Goal: Task Accomplishment & Management: Use online tool/utility

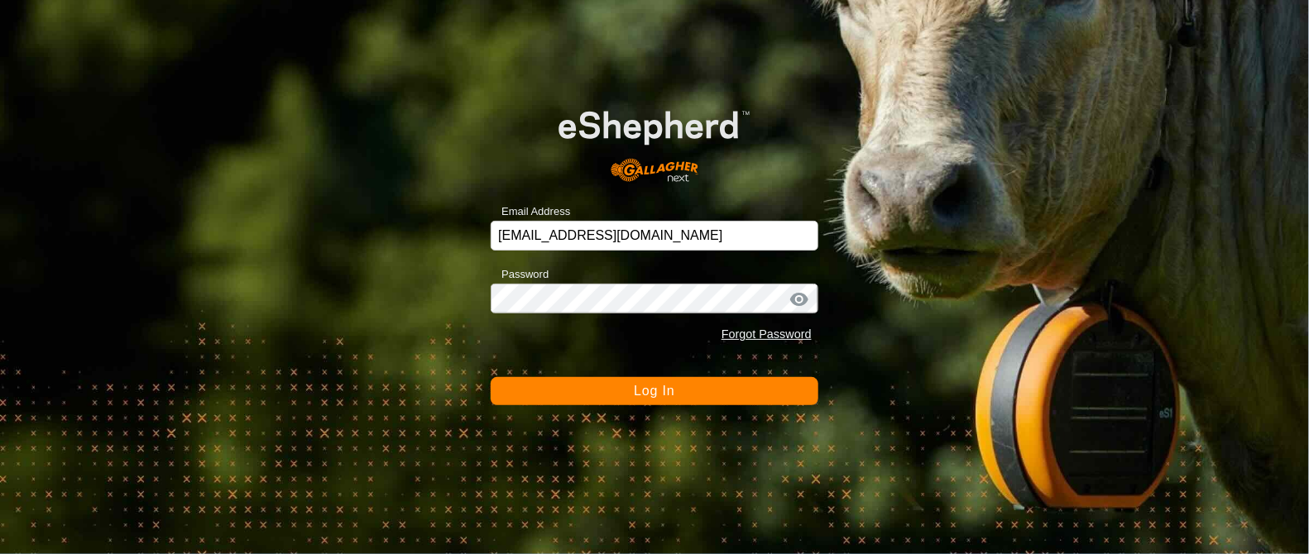
click at [601, 392] on button "Log In" at bounding box center [655, 391] width 328 height 28
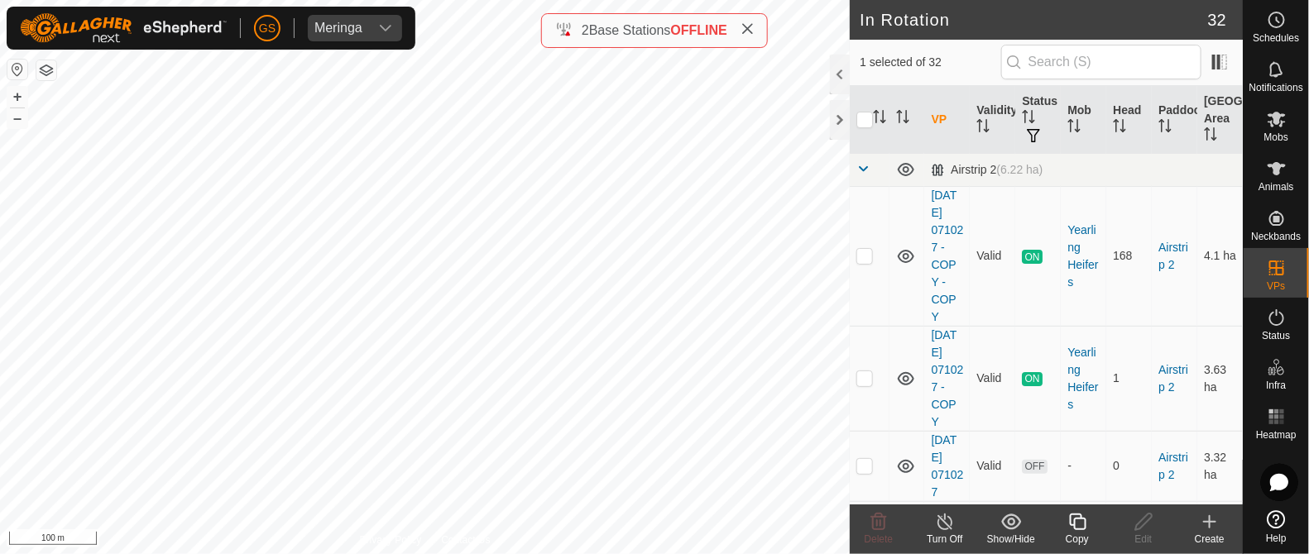
click at [1081, 534] on div "Copy" at bounding box center [1077, 539] width 66 height 15
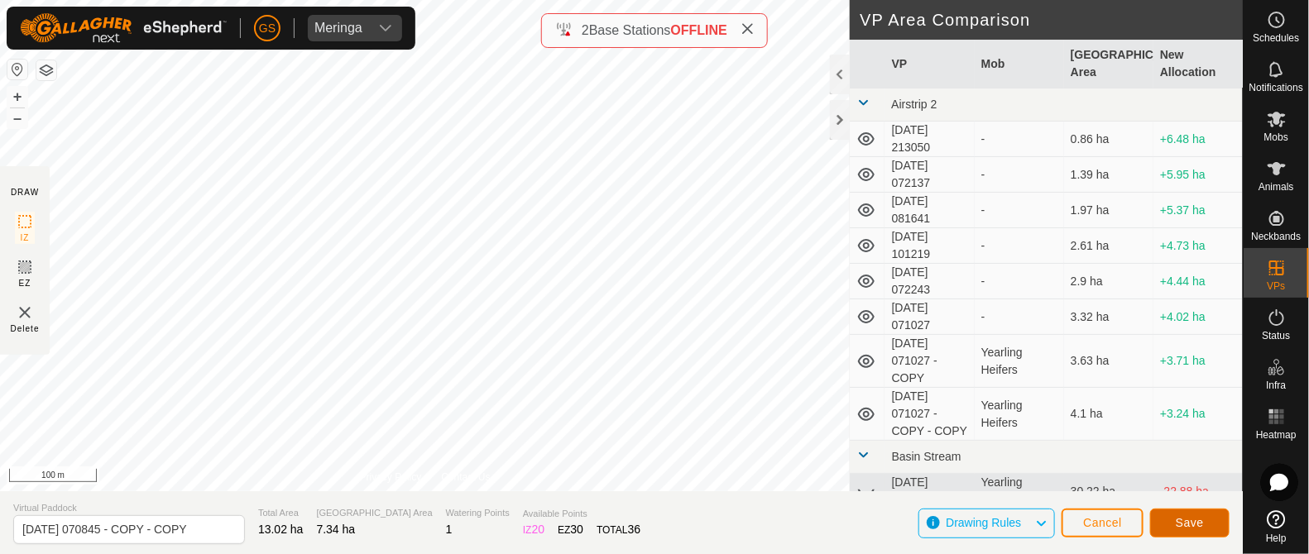
click at [1182, 517] on span "Save" at bounding box center [1190, 522] width 28 height 13
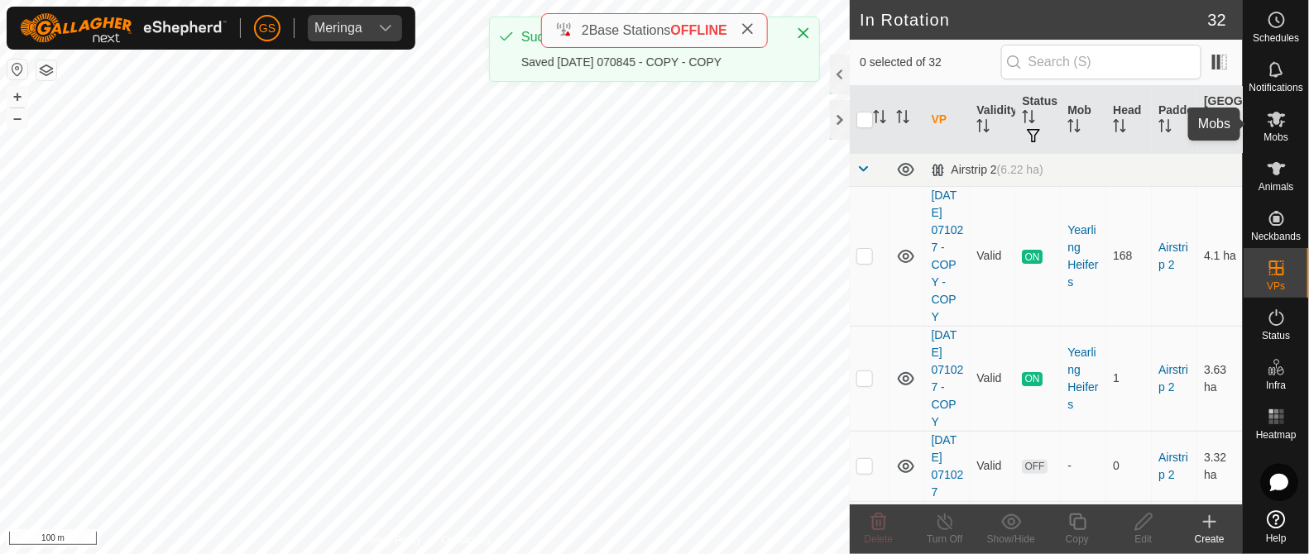
click at [1272, 121] on icon at bounding box center [1276, 120] width 18 height 16
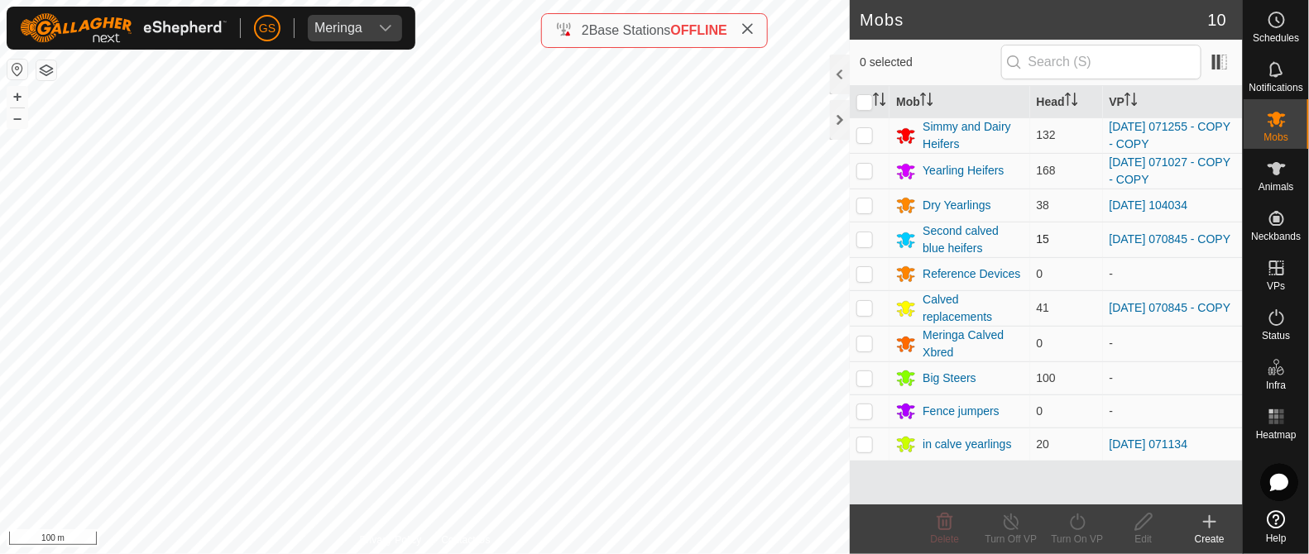
click at [859, 238] on p-checkbox at bounding box center [864, 238] width 17 height 13
checkbox input "true"
click at [865, 310] on p-checkbox at bounding box center [864, 307] width 17 height 13
checkbox input "true"
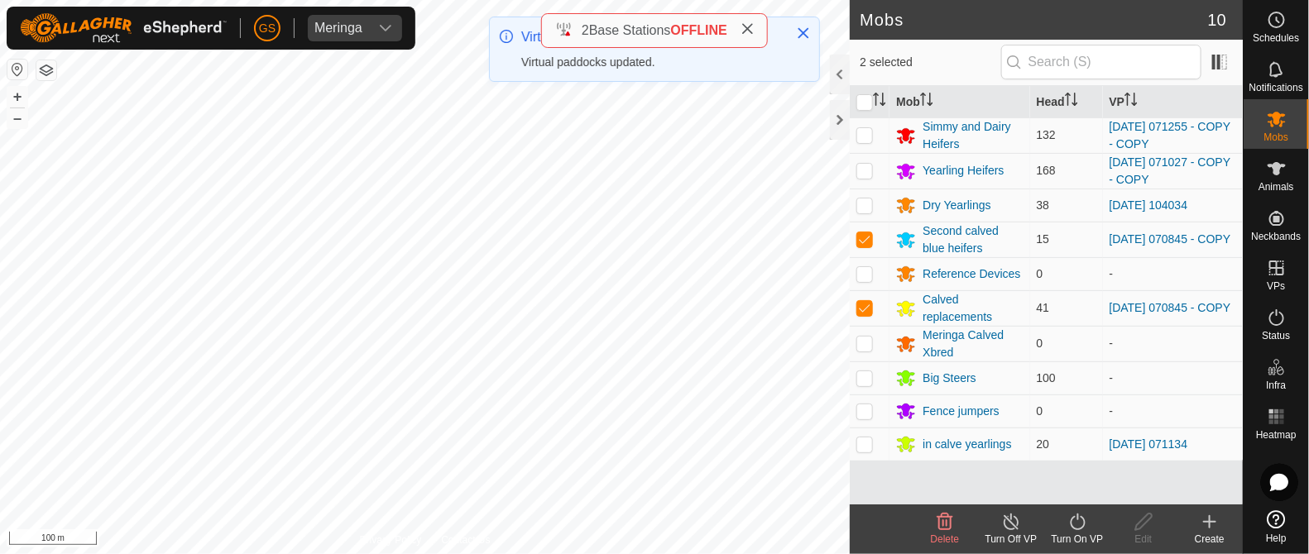
click at [1074, 518] on icon at bounding box center [1077, 522] width 15 height 17
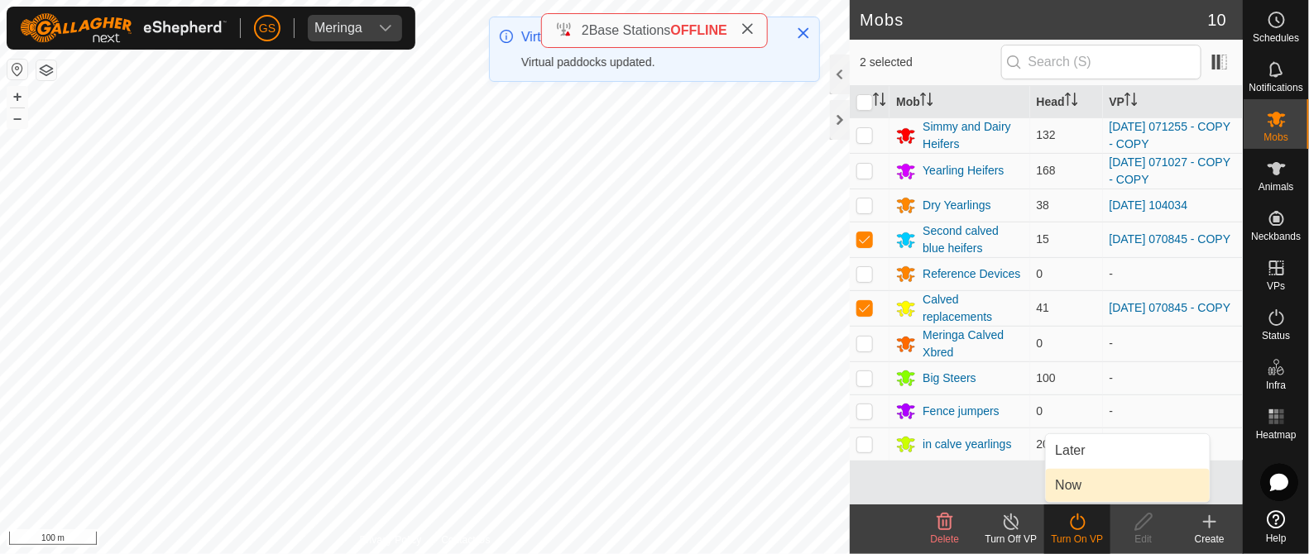
click at [1070, 479] on link "Now" at bounding box center [1128, 485] width 164 height 33
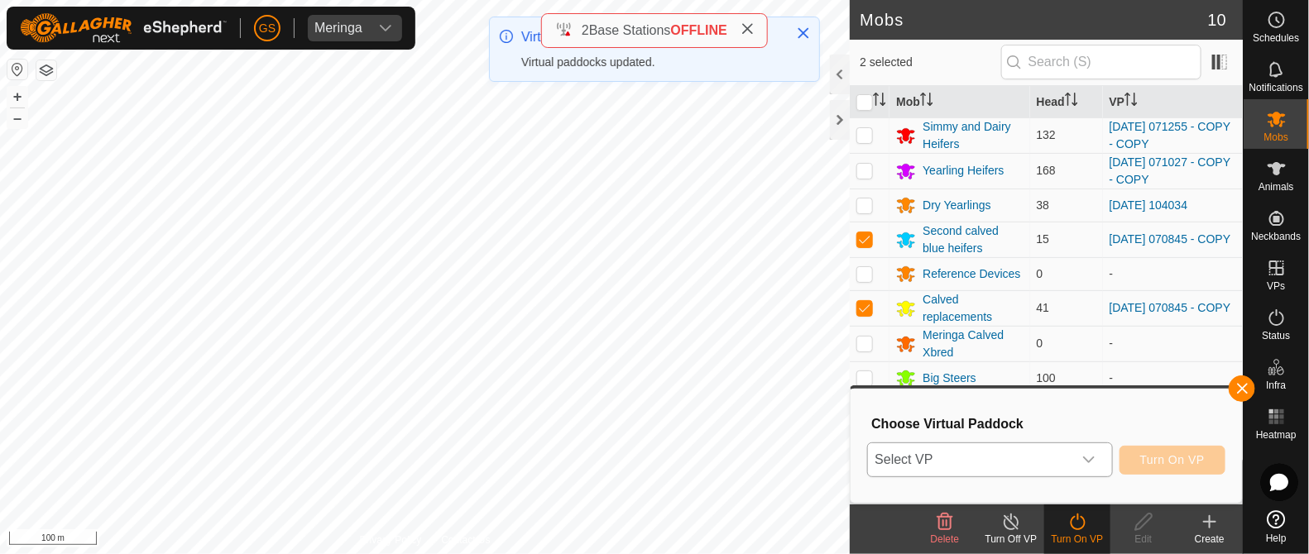
click at [1073, 457] on div "dropdown trigger" at bounding box center [1088, 459] width 33 height 33
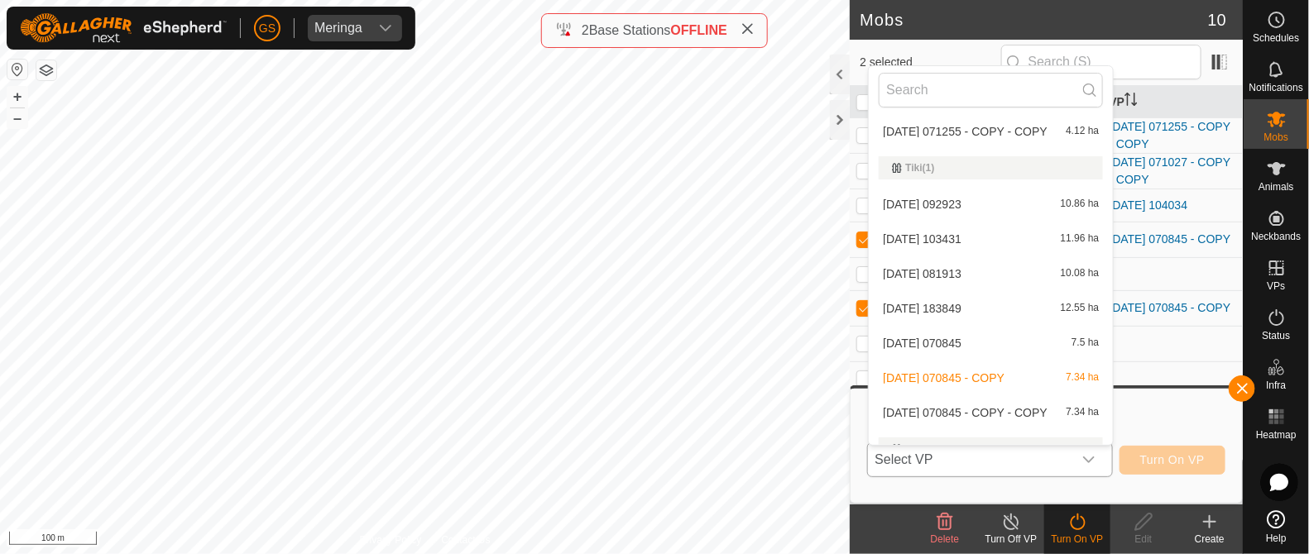
scroll to position [1162, 0]
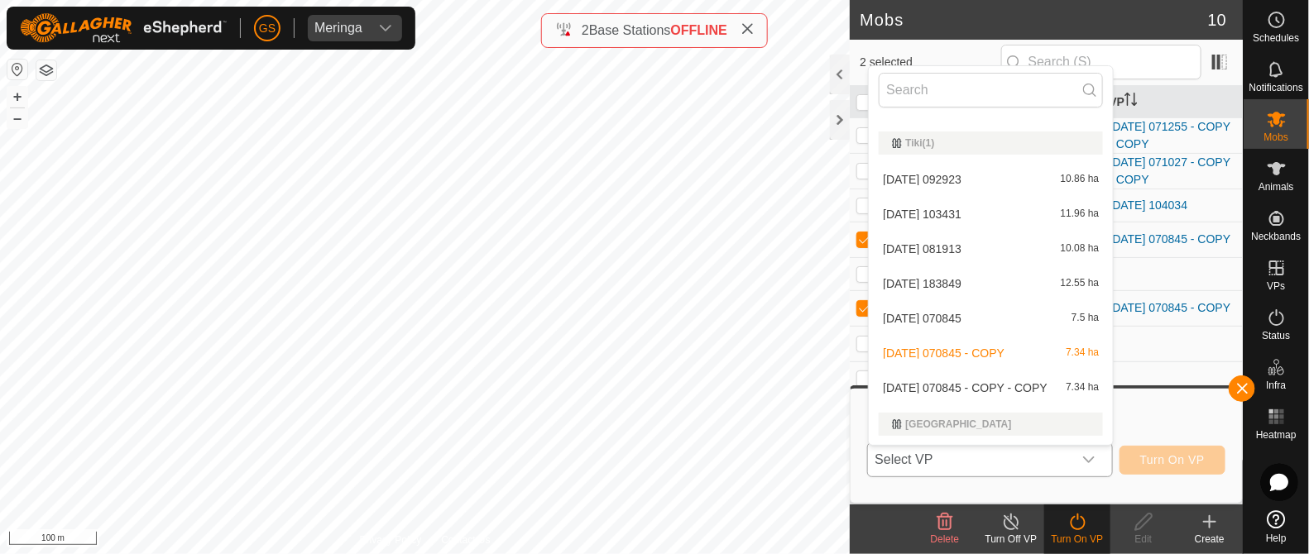
click at [975, 382] on li "[DATE] 070845 - COPY - COPY 7.34 ha" at bounding box center [991, 387] width 244 height 33
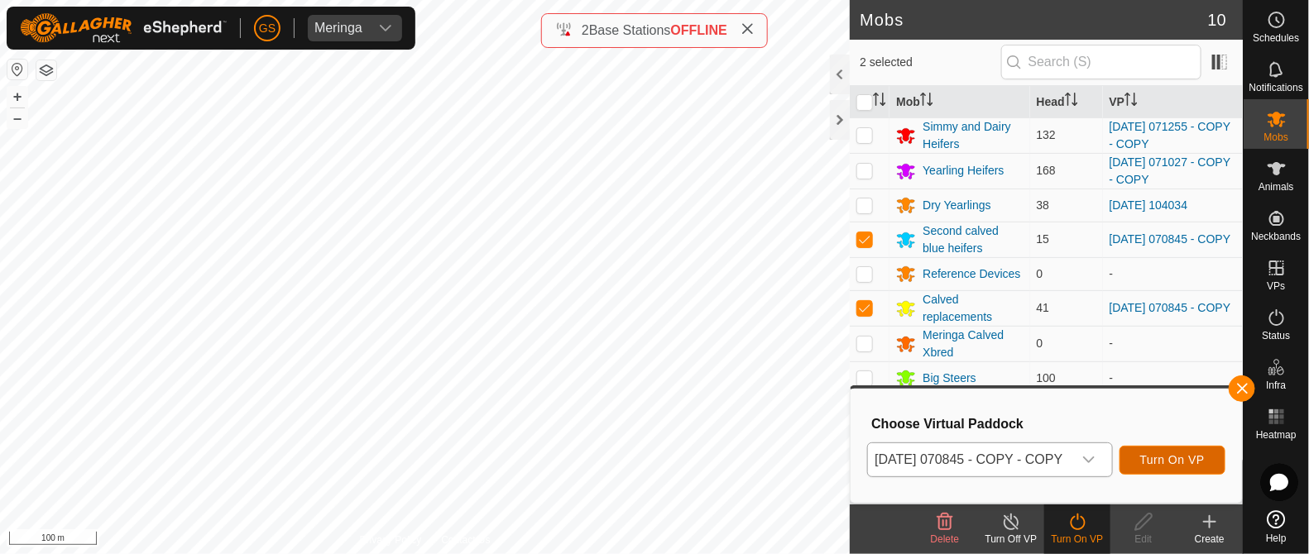
click at [1199, 457] on span "Turn On VP" at bounding box center [1172, 459] width 65 height 13
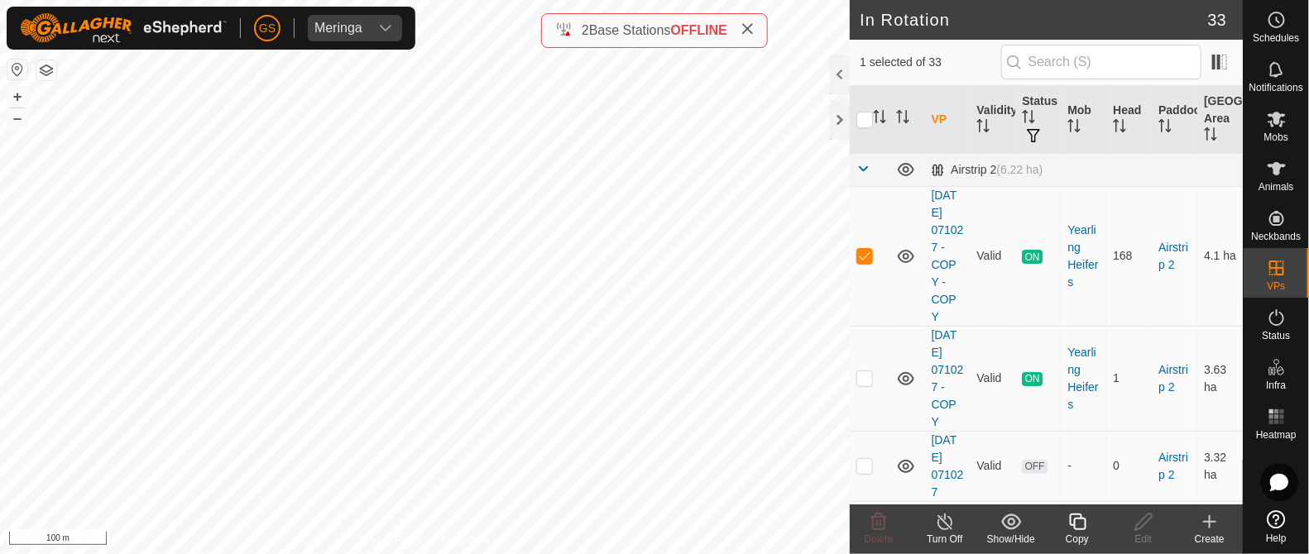
click at [1082, 522] on icon at bounding box center [1077, 522] width 21 height 20
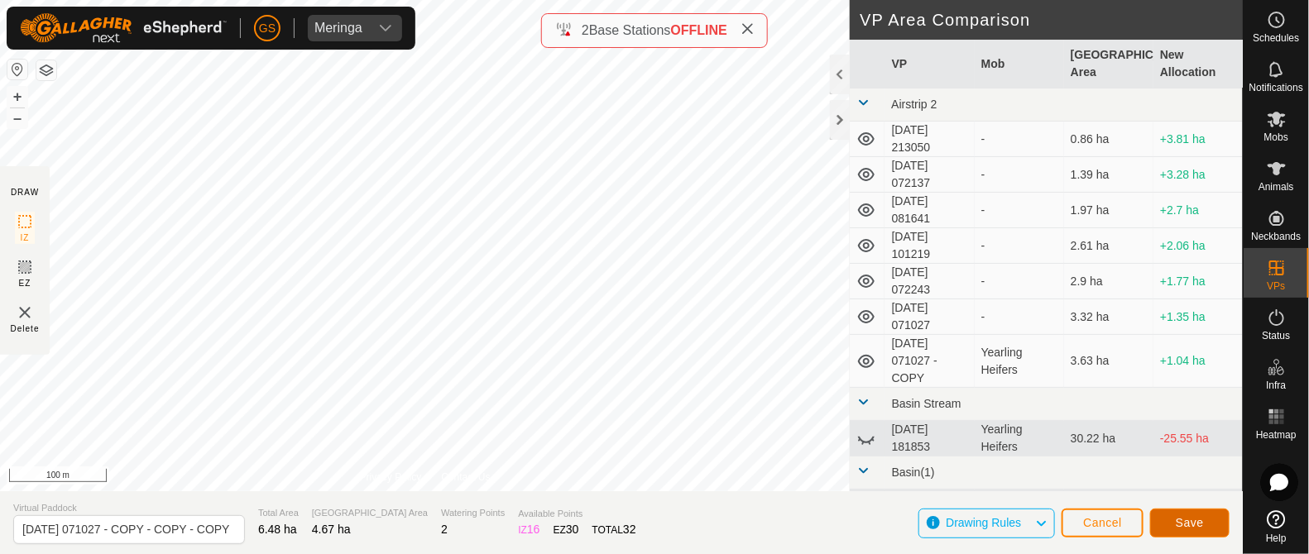
click at [1184, 527] on span "Save" at bounding box center [1190, 522] width 28 height 13
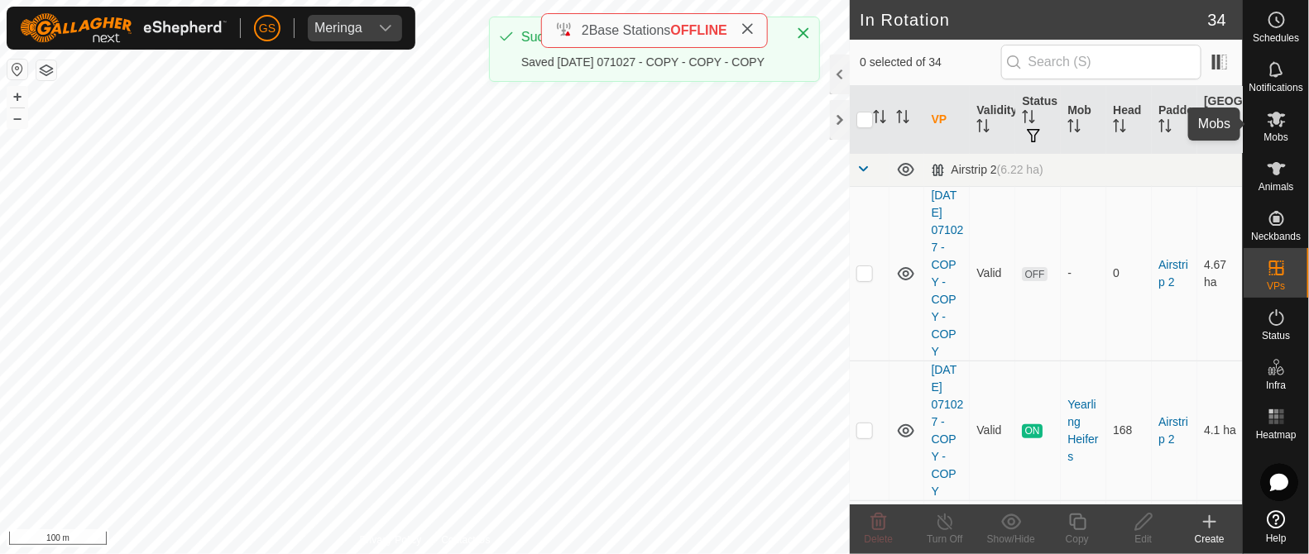
click at [1282, 121] on icon at bounding box center [1276, 120] width 18 height 16
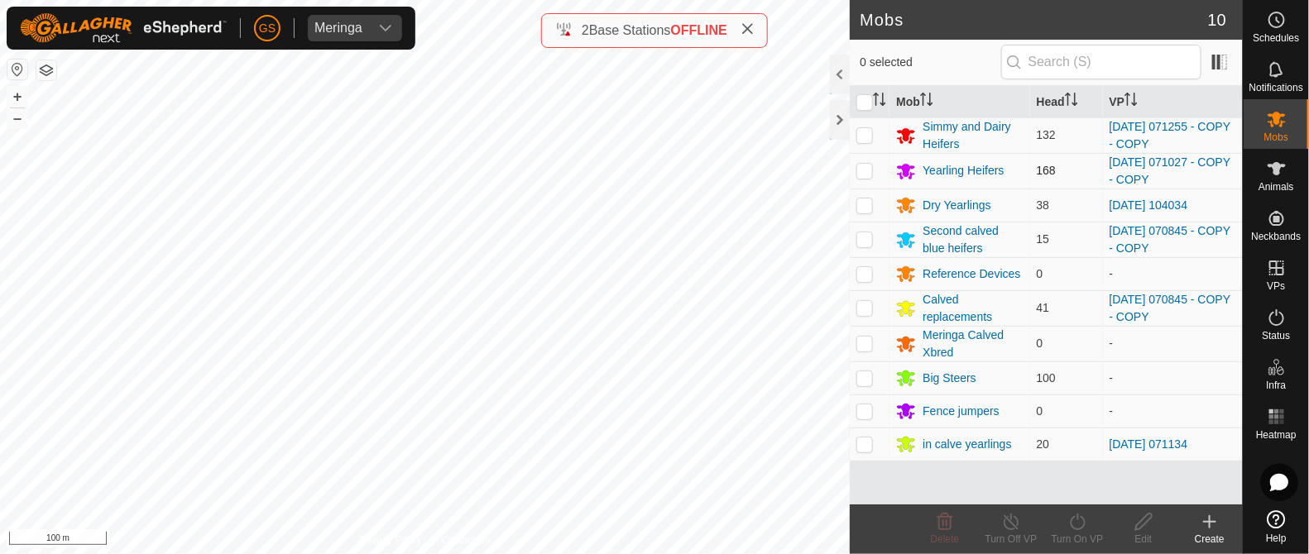
click at [866, 174] on p-checkbox at bounding box center [864, 170] width 17 height 13
checkbox input "true"
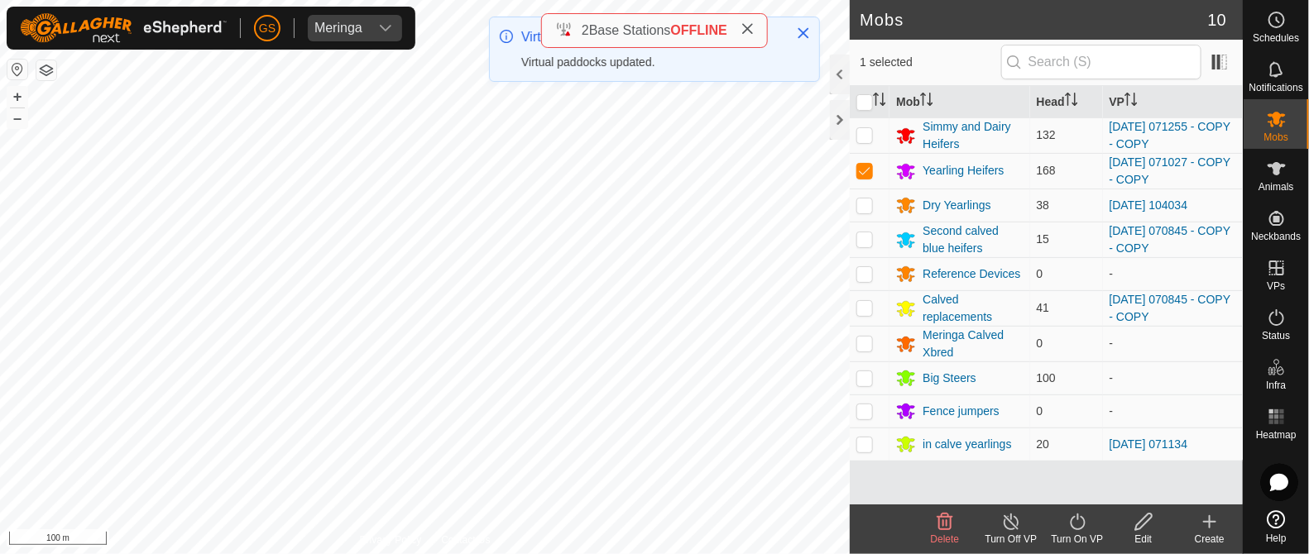
click at [1080, 527] on icon at bounding box center [1077, 522] width 21 height 20
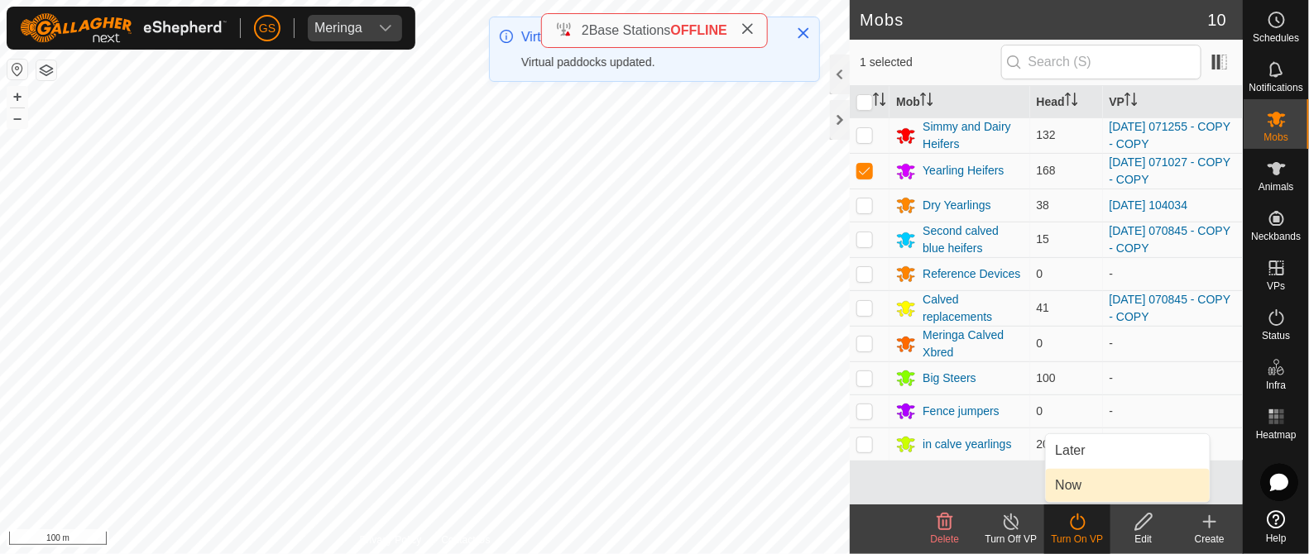
click at [1076, 490] on link "Now" at bounding box center [1128, 485] width 164 height 33
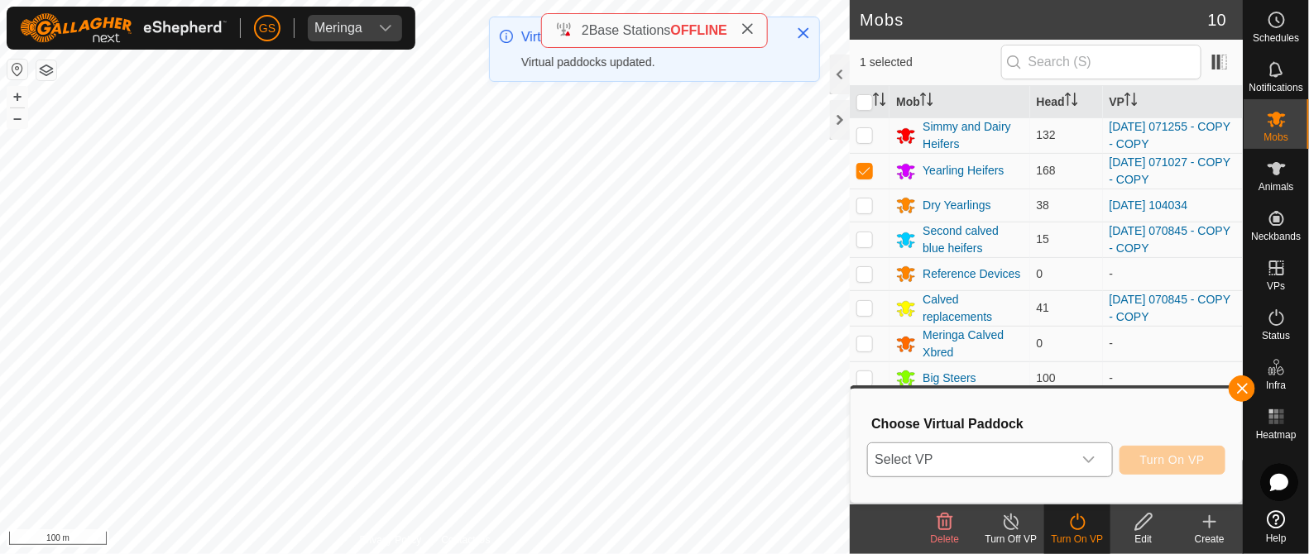
click at [1092, 461] on icon "dropdown trigger" at bounding box center [1088, 459] width 13 height 13
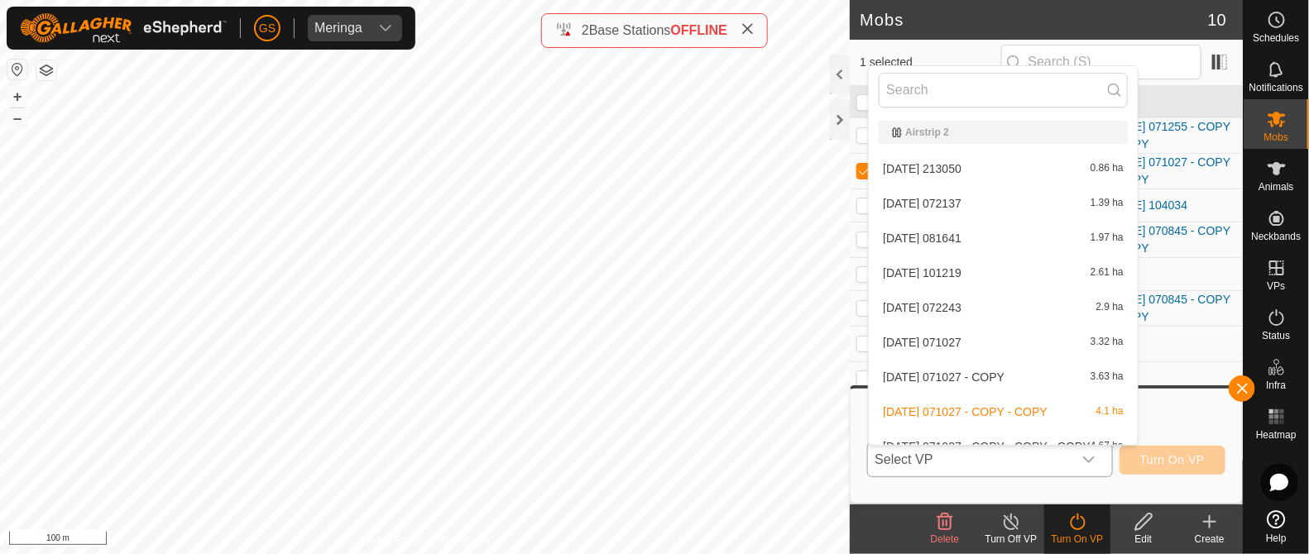
scroll to position [17, 0]
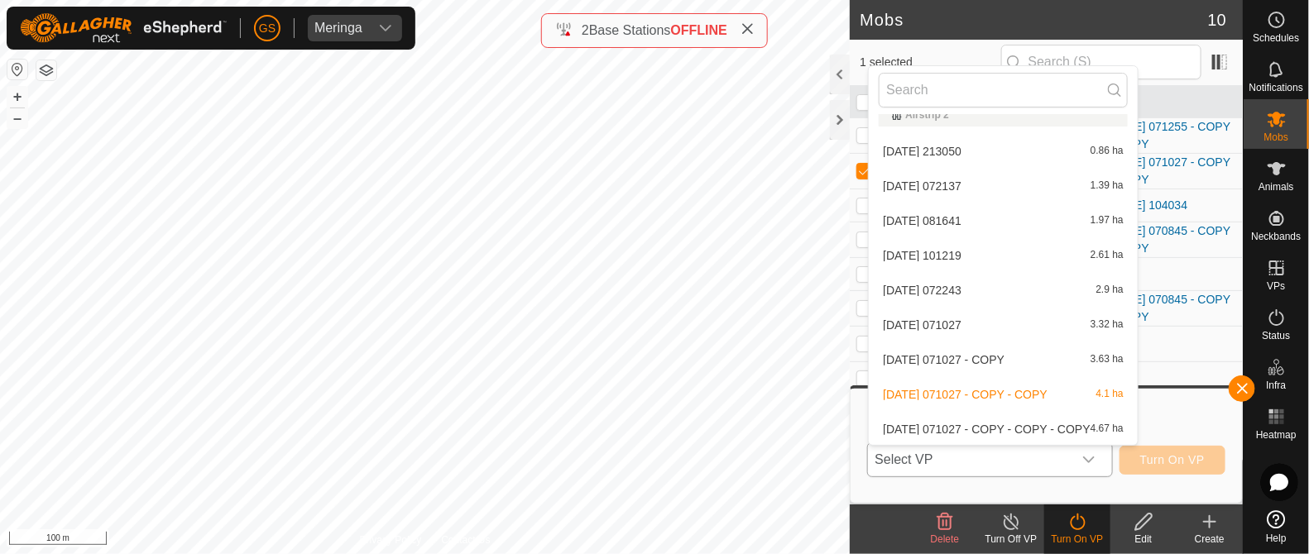
click at [1051, 426] on li "[DATE] 071027 - COPY - COPY - COPY 4.67 ha" at bounding box center [1003, 429] width 269 height 33
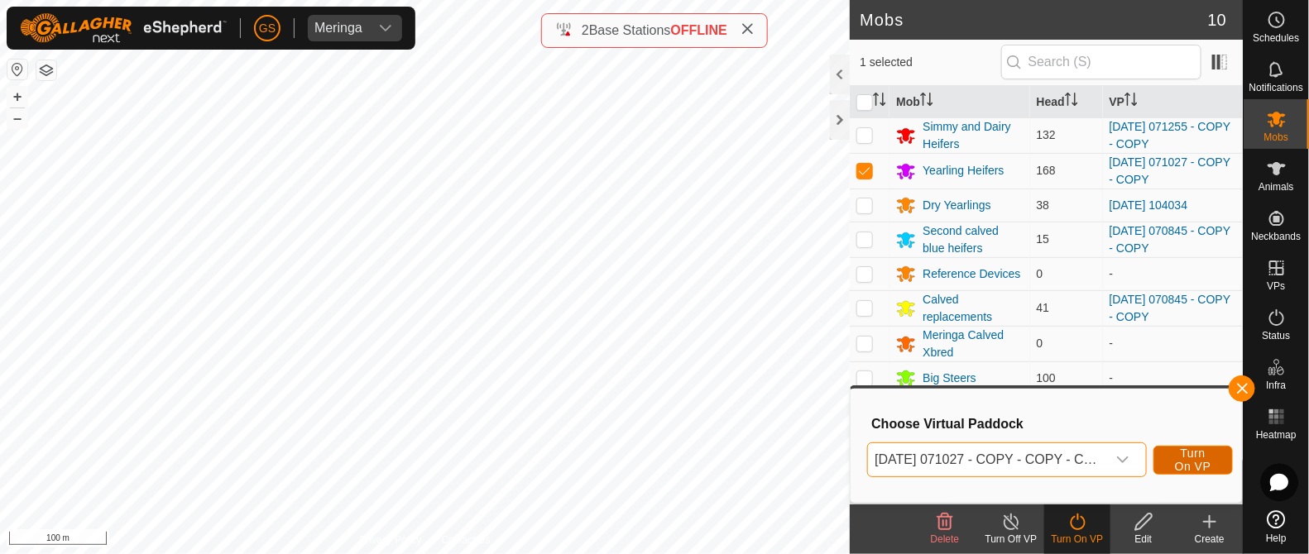
click at [1192, 455] on span "Turn On VP" at bounding box center [1193, 460] width 38 height 26
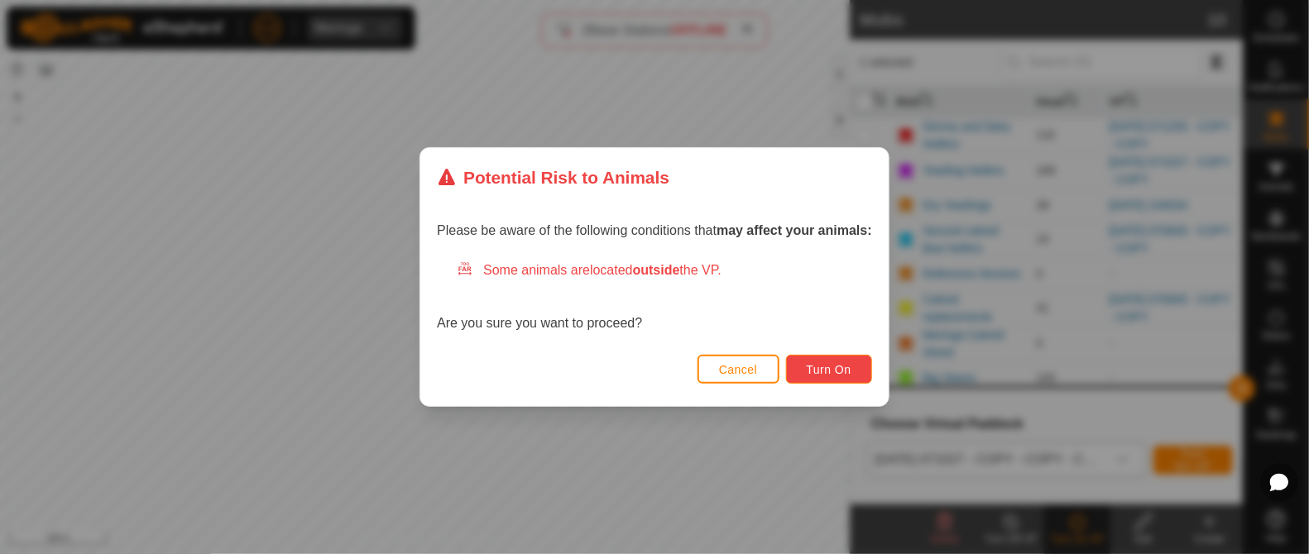
click at [825, 370] on span "Turn On" at bounding box center [829, 369] width 45 height 13
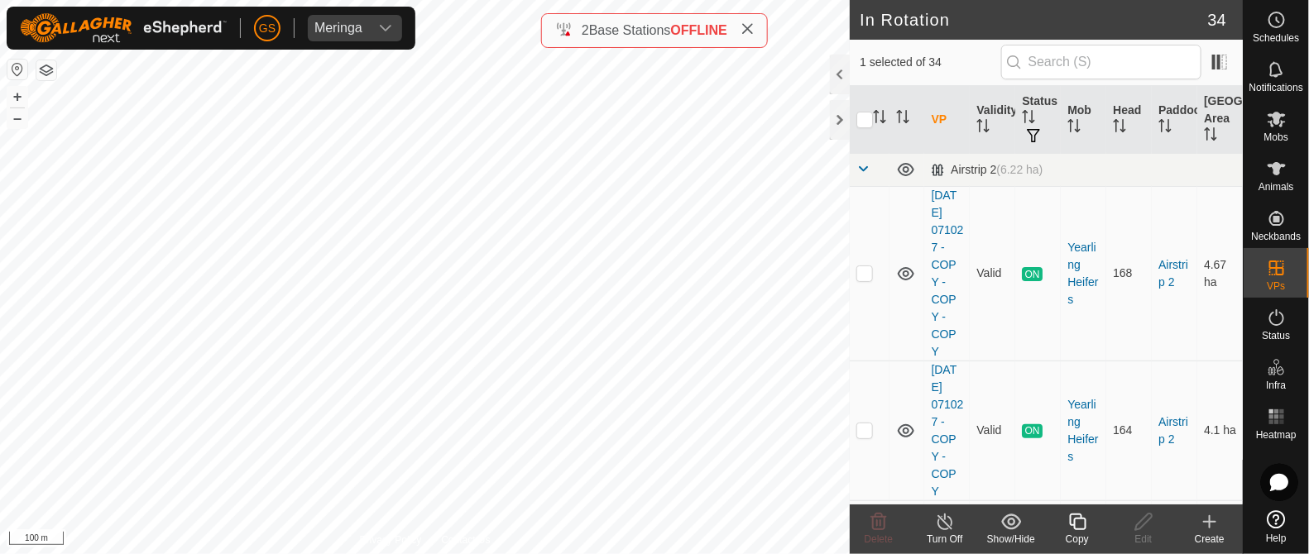
click at [1075, 520] on icon at bounding box center [1077, 522] width 17 height 17
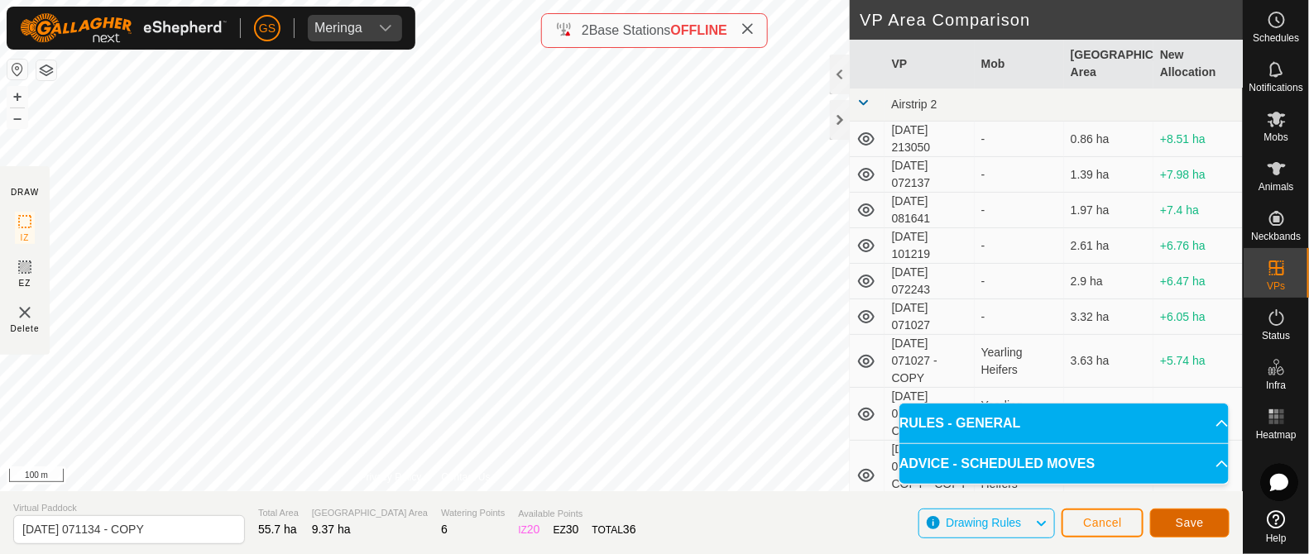
click at [1192, 523] on span "Save" at bounding box center [1190, 522] width 28 height 13
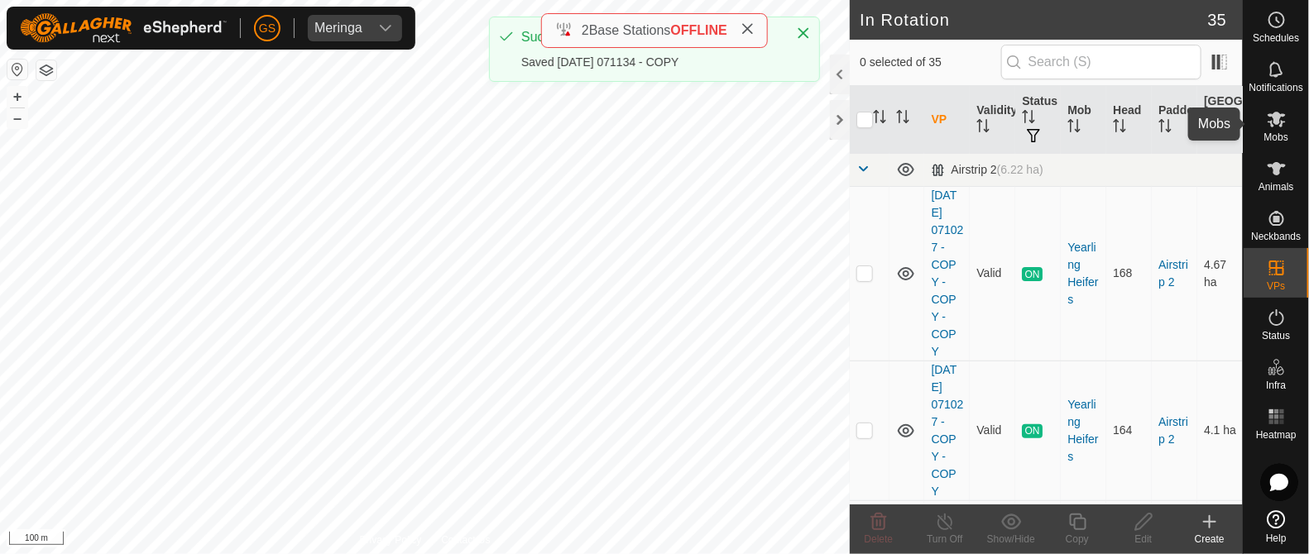
click at [1274, 127] on icon at bounding box center [1277, 119] width 20 height 20
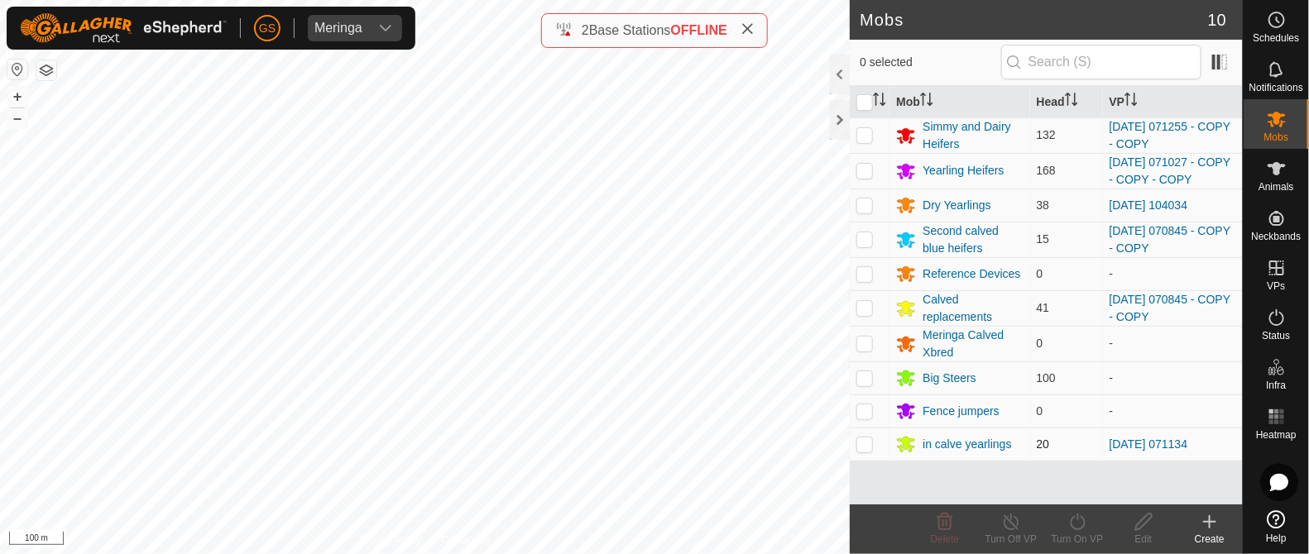
click at [869, 443] on p-checkbox at bounding box center [864, 444] width 17 height 13
checkbox input "true"
click at [1077, 520] on icon at bounding box center [1077, 522] width 21 height 20
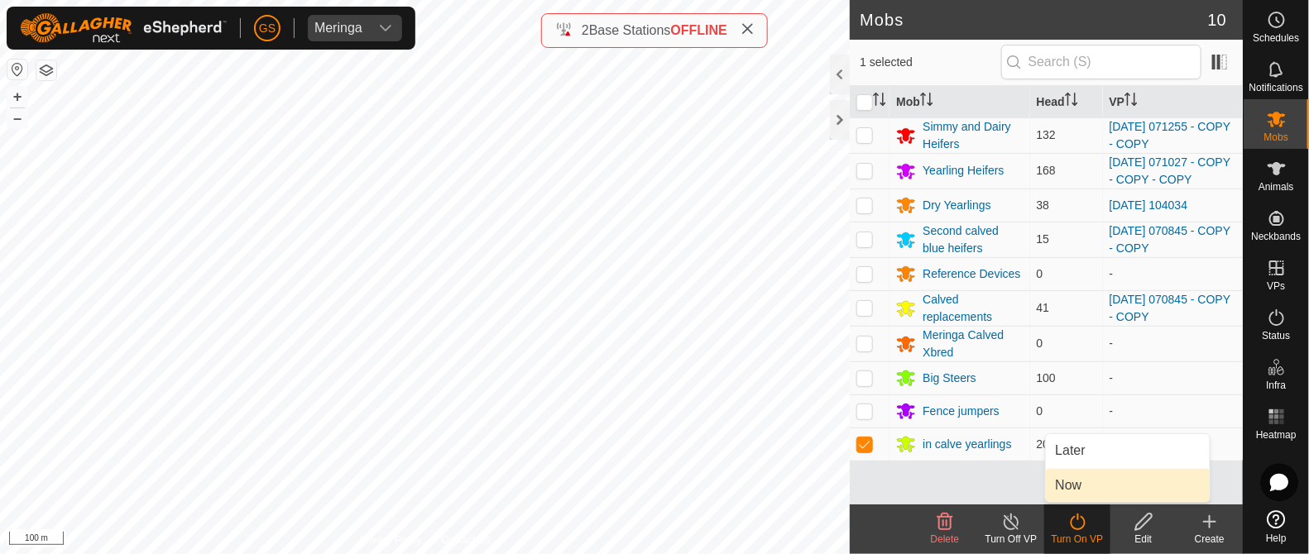
click at [1077, 488] on link "Now" at bounding box center [1128, 485] width 164 height 33
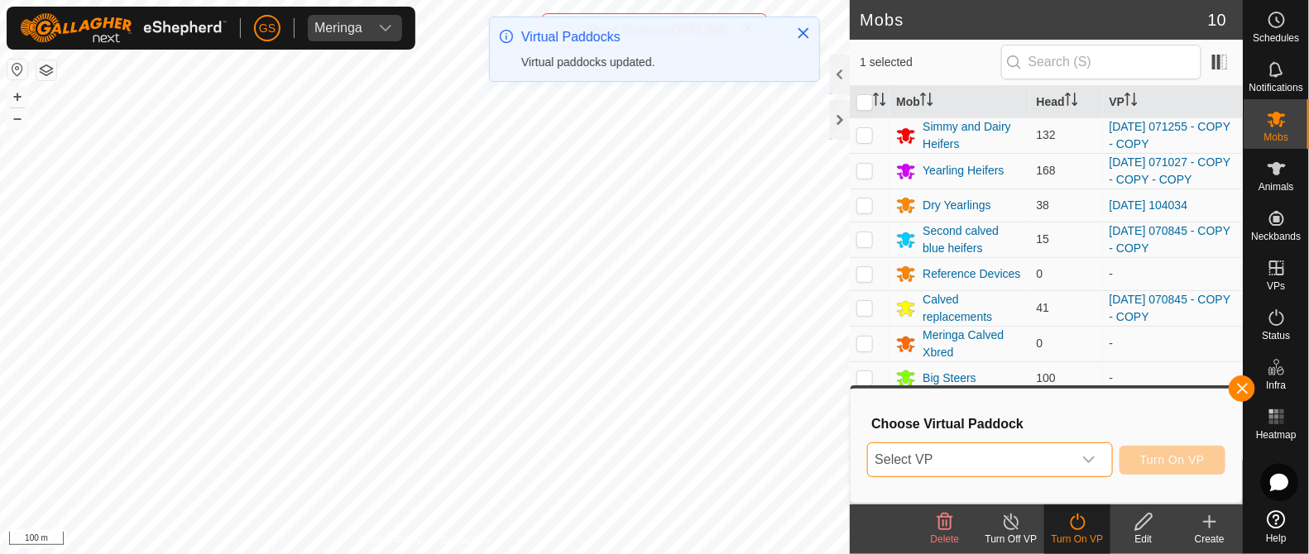
click at [1071, 457] on span "Select VP" at bounding box center [970, 459] width 204 height 33
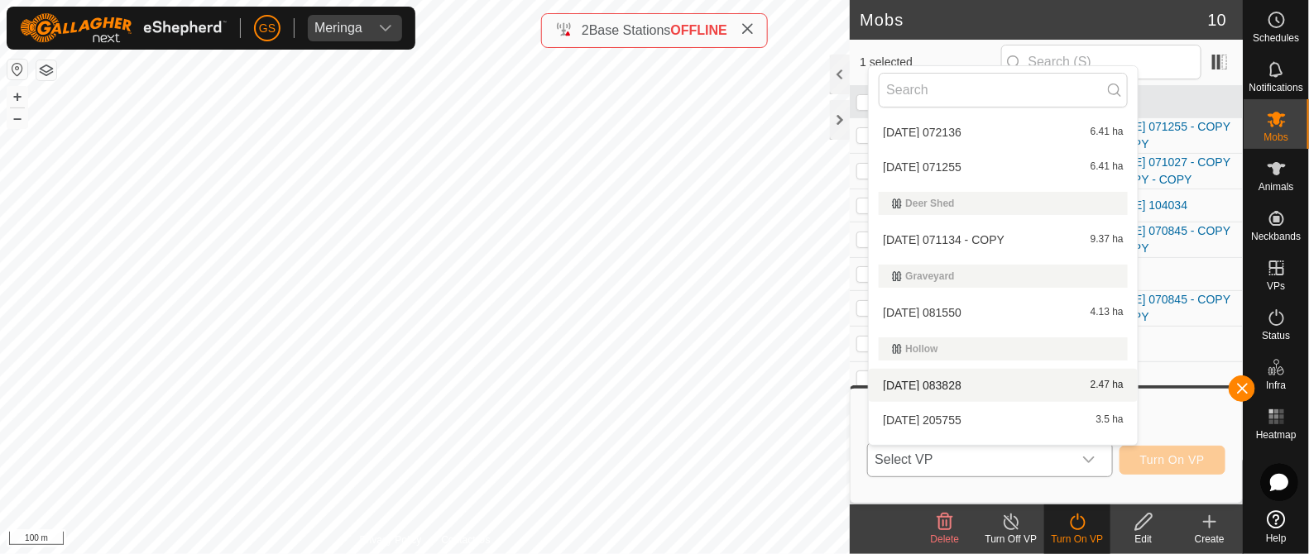
scroll to position [681, 0]
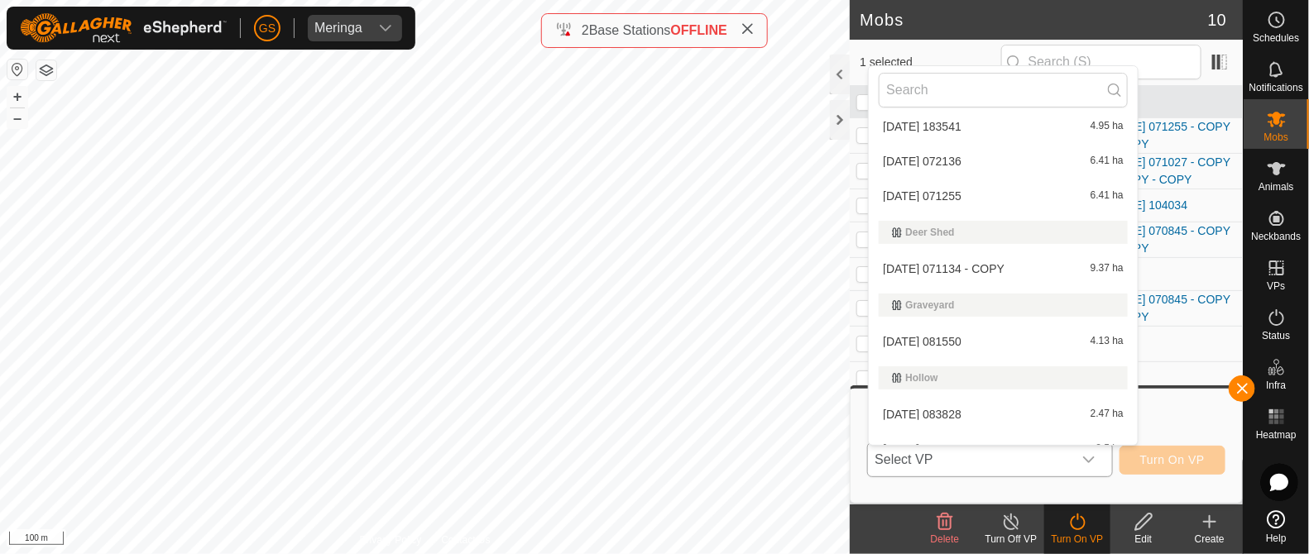
click at [951, 262] on li "[DATE] 071134 - COPY 9.37 ha" at bounding box center [1003, 268] width 269 height 33
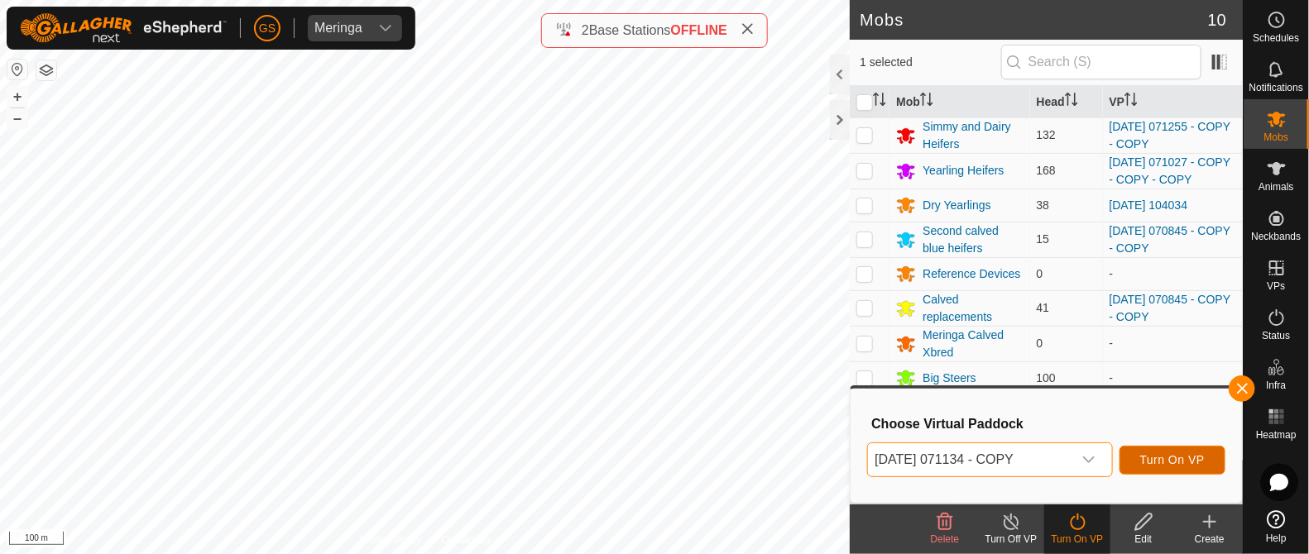
click at [1160, 460] on span "Turn On VP" at bounding box center [1172, 459] width 65 height 13
